Goal: Obtain resource: Download file/media

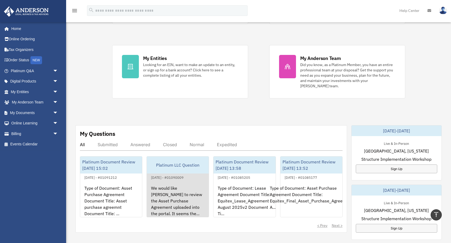
scroll to position [85, 0]
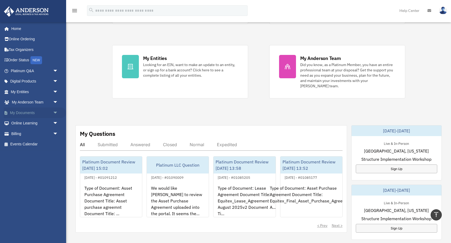
click at [50, 108] on link "My Documents arrow_drop_down" at bounding box center [35, 112] width 62 height 11
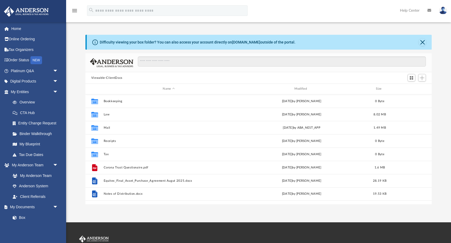
scroll to position [120, 347]
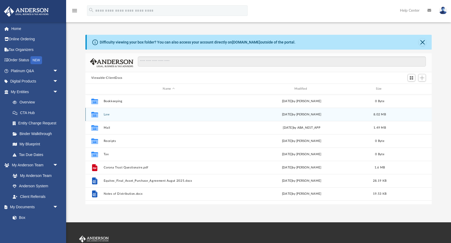
click at [110, 114] on button "Law" at bounding box center [169, 114] width 131 height 3
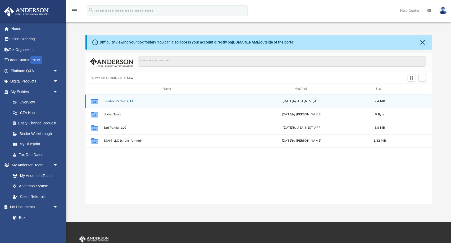
click at [116, 99] on button "Equitex Partners, LLC" at bounding box center [169, 100] width 131 height 3
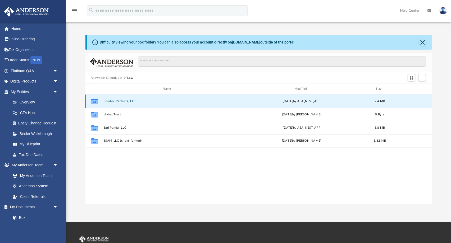
click at [116, 99] on button "Equitex Partners, LLC" at bounding box center [169, 100] width 131 height 3
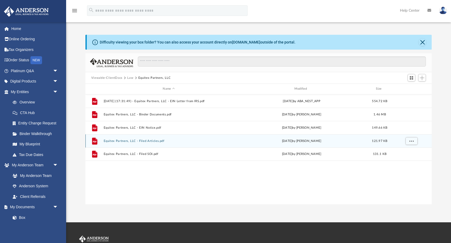
click at [145, 145] on div "File Equitex Partners, LLC - Filed Articles.pdf [DATE] by [PERSON_NAME] 121.97 …" at bounding box center [259, 140] width 347 height 13
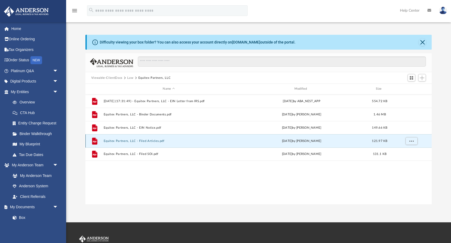
click at [145, 145] on div "File Equitex Partners, LLC - Filed Articles.pdf [DATE] by [PERSON_NAME] 121.97 …" at bounding box center [259, 140] width 347 height 13
click at [203, 144] on div "File Equitex Partners, LLC - Filed Articles.pdf [DATE] by [PERSON_NAME] 121.97 …" at bounding box center [259, 140] width 347 height 13
click at [158, 141] on button "Equitex Partners, LLC - Filed Articles.pdf" at bounding box center [169, 140] width 131 height 3
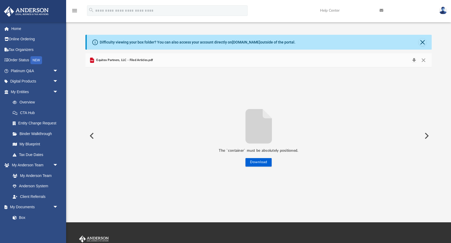
click at [144, 59] on span "Equitex Partners, LLC - Filed Articles.pdf" at bounding box center [124, 60] width 58 height 5
click at [425, 61] on button "Close" at bounding box center [424, 59] width 10 height 7
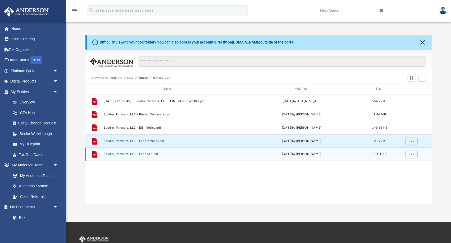
click at [160, 156] on div "File Equitex Partners, LLC - Filed SOI.pdf [DATE] by [PERSON_NAME] 131.1 KB" at bounding box center [259, 153] width 347 height 13
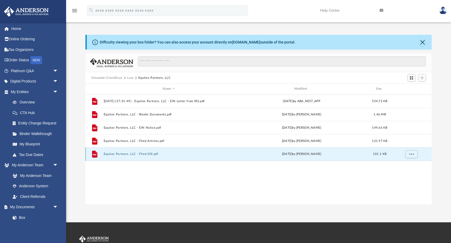
click at [160, 156] on div "File Equitex Partners, LLC - Filed SOI.pdf [DATE] by [PERSON_NAME] 131.1 KB" at bounding box center [259, 153] width 347 height 13
click at [118, 154] on button "Equitex Partners, LLC - Filed SOI.pdf" at bounding box center [169, 153] width 131 height 3
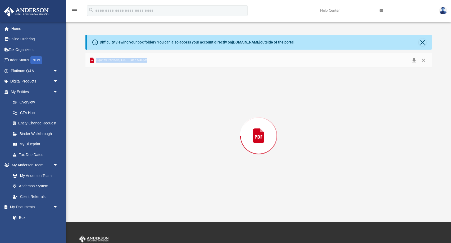
click at [118, 154] on div "Preview" at bounding box center [259, 135] width 347 height 137
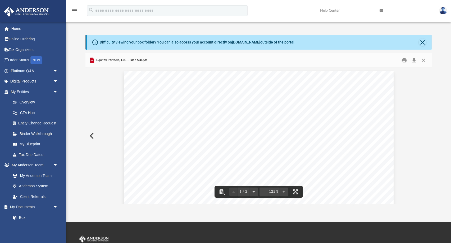
click at [421, 60] on button "Close" at bounding box center [424, 60] width 10 height 8
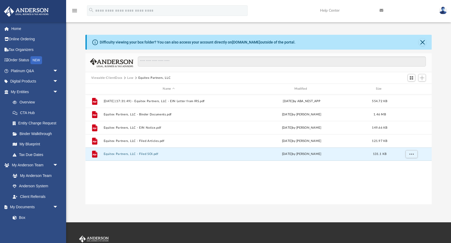
click at [133, 77] on button "Law" at bounding box center [130, 77] width 6 height 5
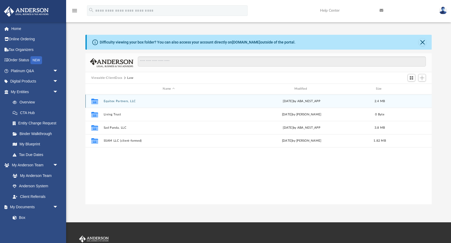
click at [128, 102] on button "Equitex Partners, LLC" at bounding box center [169, 100] width 131 height 3
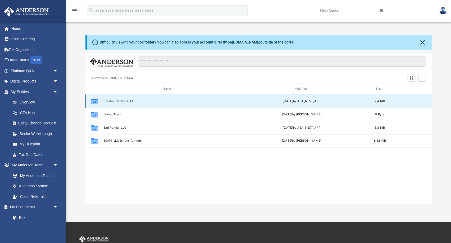
click at [128, 102] on button "Equitex Partners, LLC" at bounding box center [169, 100] width 131 height 3
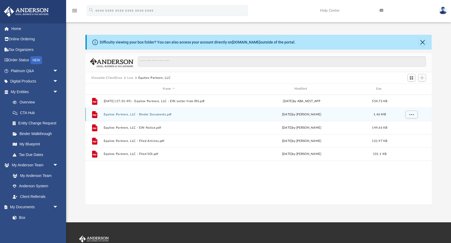
click at [132, 113] on button "Equitex Partners, LLC - Binder Documents.pdf" at bounding box center [169, 114] width 131 height 3
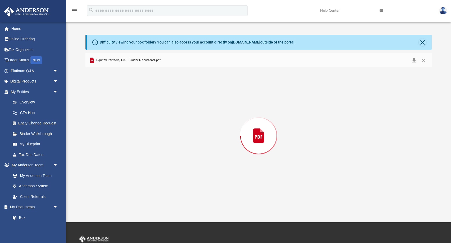
click at [132, 113] on div "Preview" at bounding box center [259, 135] width 347 height 137
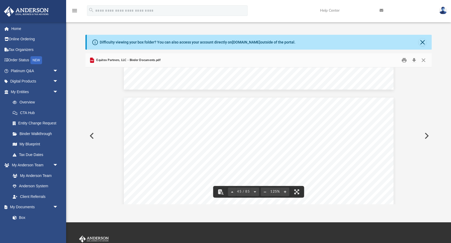
scroll to position [15700, 0]
drag, startPoint x: 432, startPoint y: 140, endPoint x: 427, endPoint y: 89, distance: 50.8
click at [427, 89] on div "Operating Agreement of Equitex Partners, LLC Page 30 of 51 circumstances, and s…" at bounding box center [259, 135] width 347 height 137
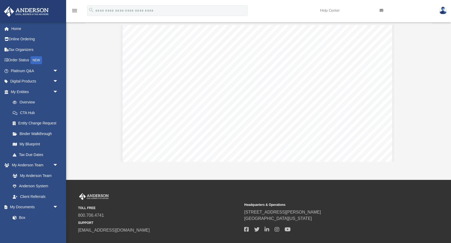
scroll to position [4736, 2]
